Goal: Find specific page/section: Find specific page/section

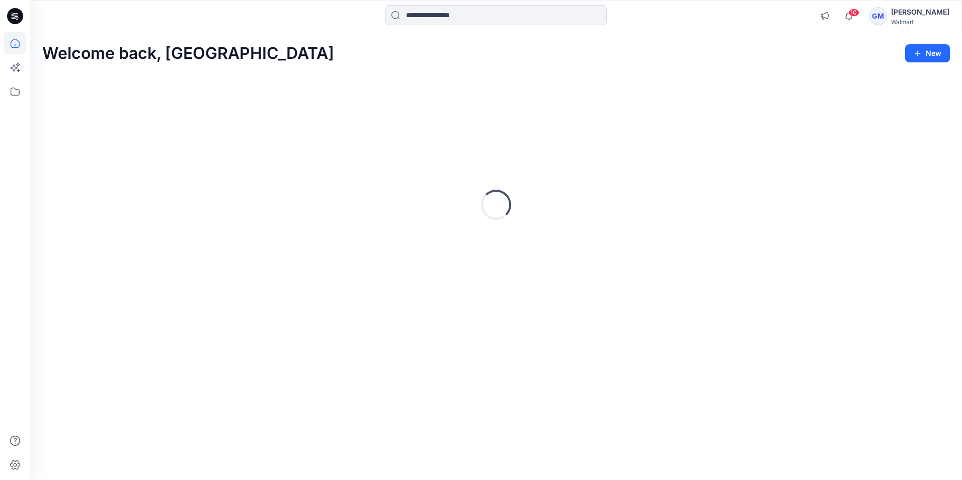
click at [496, 26] on div at bounding box center [495, 16] width 221 height 22
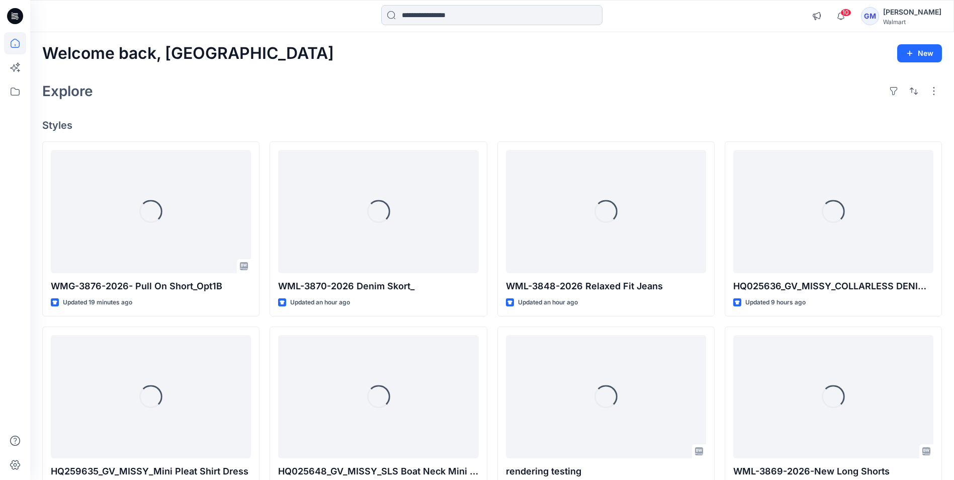
click at [500, 18] on input at bounding box center [491, 15] width 221 height 20
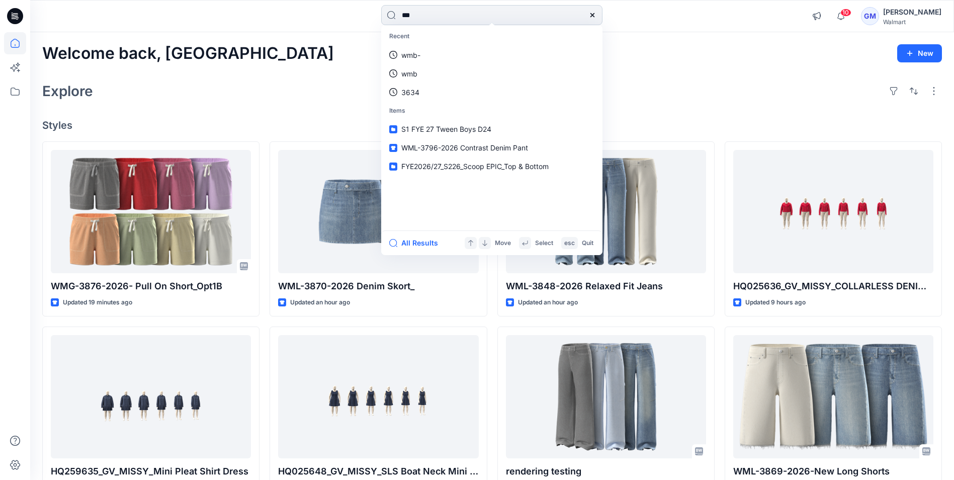
type input "****"
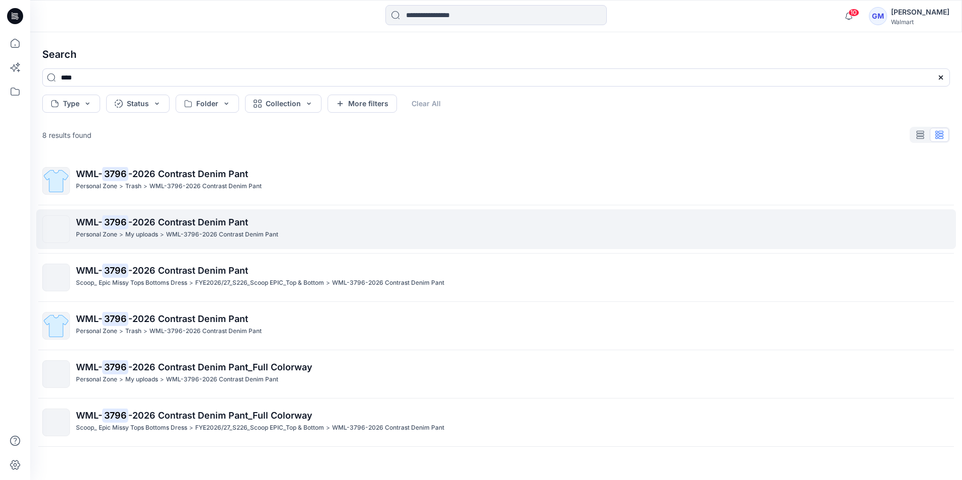
click at [319, 223] on p "WML- 3796 -2026 Contrast Denim Pant" at bounding box center [512, 222] width 873 height 14
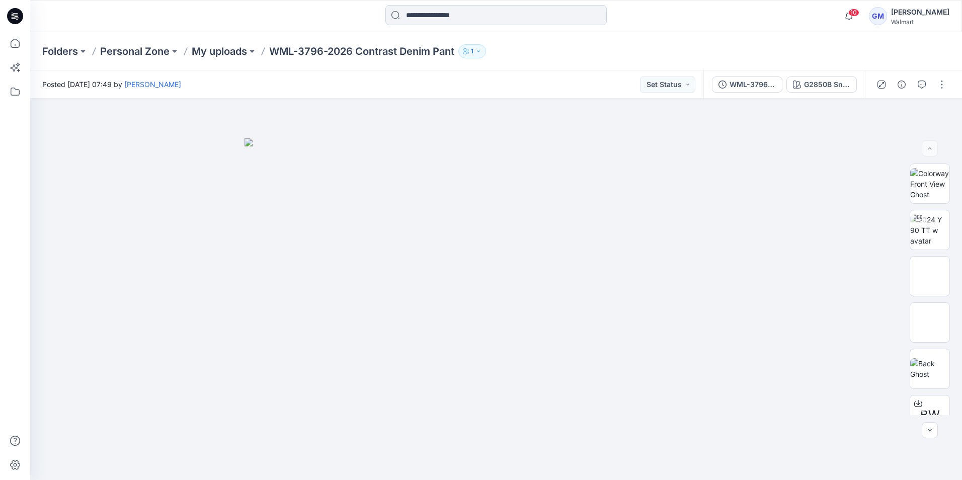
click at [469, 11] on input at bounding box center [495, 15] width 221 height 20
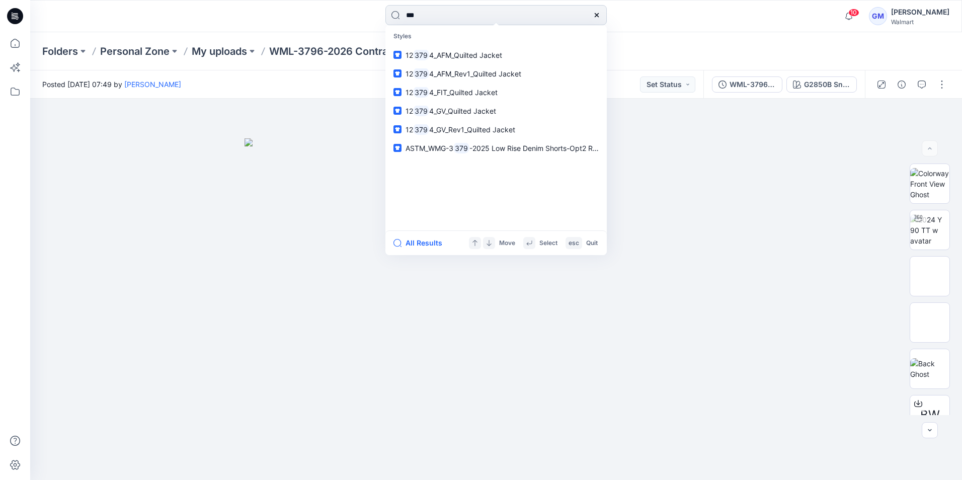
type input "****"
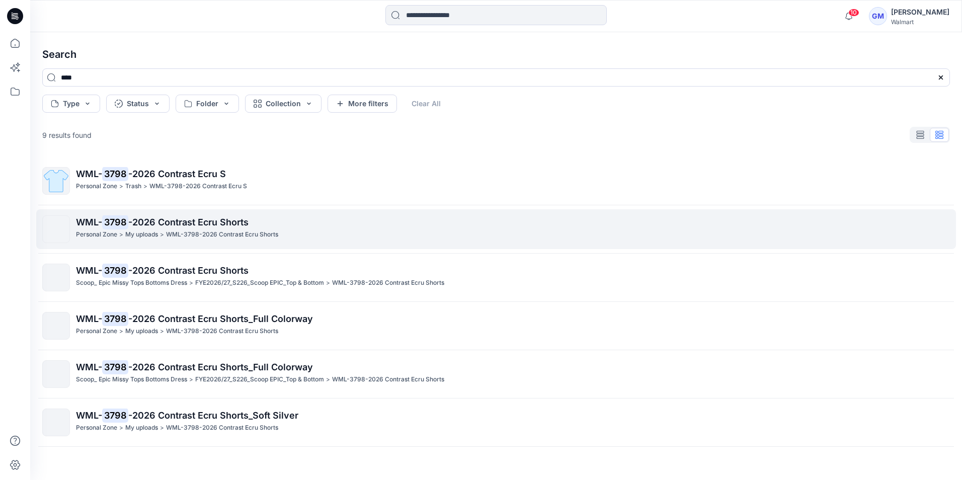
click at [354, 235] on div "Personal Zone > My uploads > WML-3798-2026 Contrast Ecru Shorts" at bounding box center [512, 234] width 873 height 11
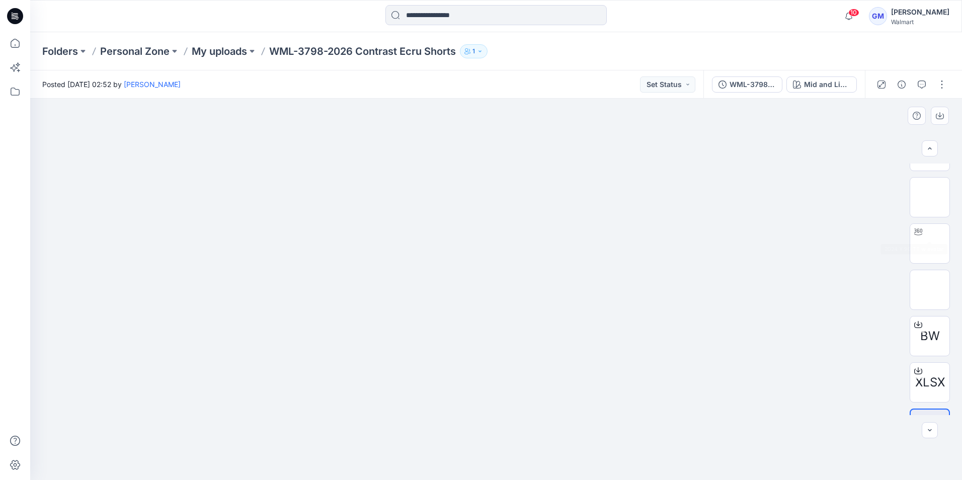
scroll to position [113, 0]
click at [565, 14] on input at bounding box center [495, 15] width 221 height 20
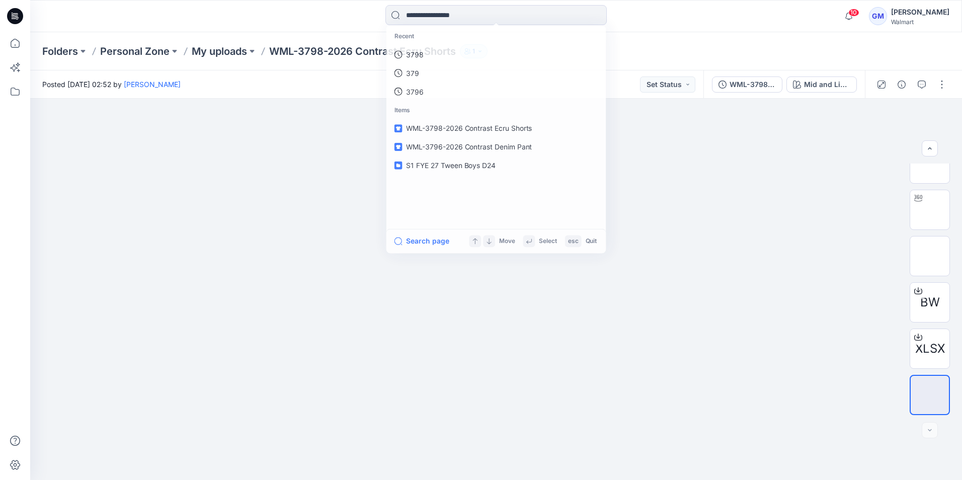
click at [716, 23] on div "Recent 3798 379 3796 Items WML-3798-2026 Contrast Ecru Shorts WML-3796-2026 Con…" at bounding box center [496, 16] width 466 height 22
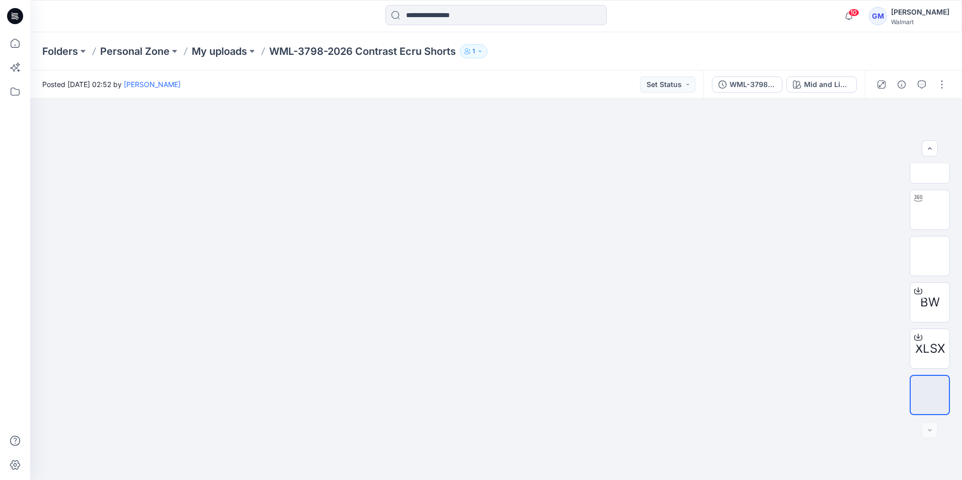
click at [642, 58] on div "Folders Personal Zone My uploads WML-3798-2026 Contrast Ecru Shorts 1" at bounding box center [496, 51] width 932 height 38
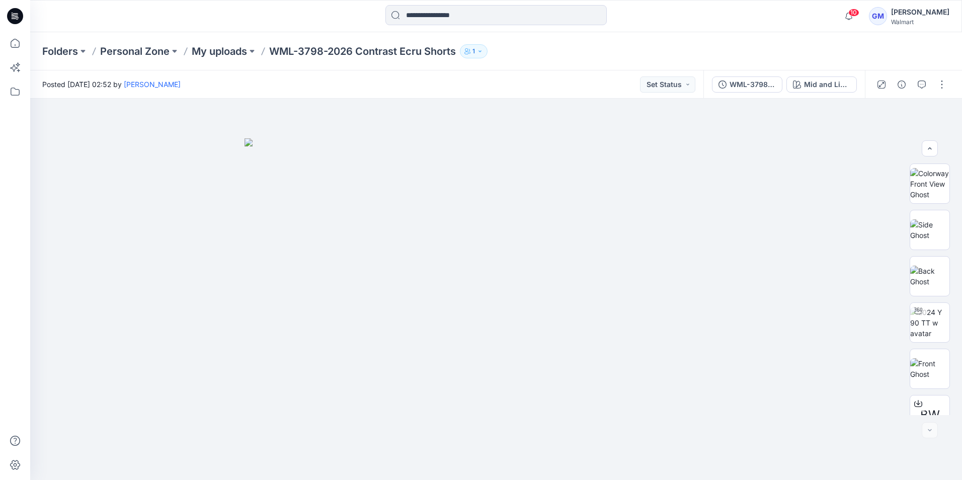
scroll to position [113, 0]
